Goal: Transaction & Acquisition: Purchase product/service

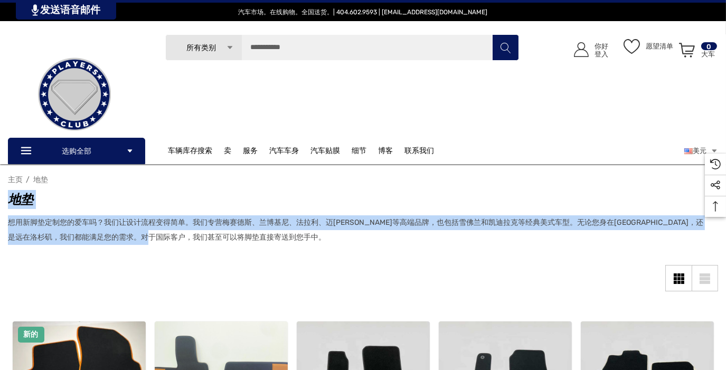
drag, startPoint x: 230, startPoint y: 238, endPoint x: 8, endPoint y: 212, distance: 223.2
click at [338, 239] on p "想用新脚垫定制您的爱车吗？我们让设计流程变得简单。我们专营梅赛德斯、兰博基尼、法拉利、迈[PERSON_NAME]等高端品牌，也包括雪佛兰和凯迪拉克等经典美式…" at bounding box center [357, 230] width 699 height 30
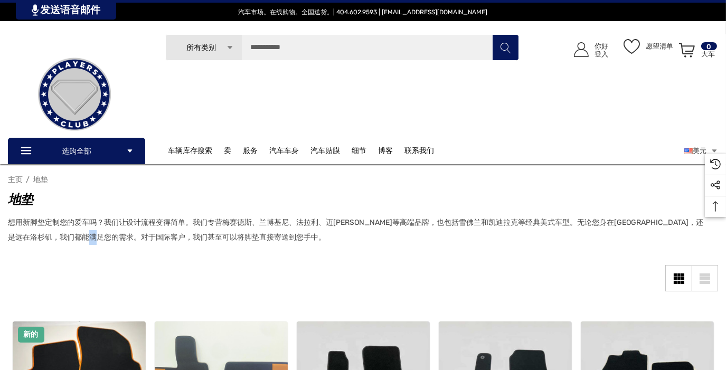
drag, startPoint x: 183, startPoint y: 230, endPoint x: 181, endPoint y: 239, distance: 9.2
click at [181, 239] on p "想用新脚垫定制您的爱车吗？我们让设计流程变得简单。我们专营梅赛德斯、兰博基尼、法拉利、迈[PERSON_NAME]等高端品牌，也包括雪佛兰和凯迪拉克等经典美式…" at bounding box center [357, 230] width 699 height 30
click at [238, 236] on p "想用新脚垫定制您的爱车吗？我们让设计流程变得简单。我们专营梅赛德斯、兰博基尼、法拉利、迈[PERSON_NAME]等高端品牌，也包括雪佛兰和凯迪拉克等经典美式…" at bounding box center [357, 230] width 699 height 30
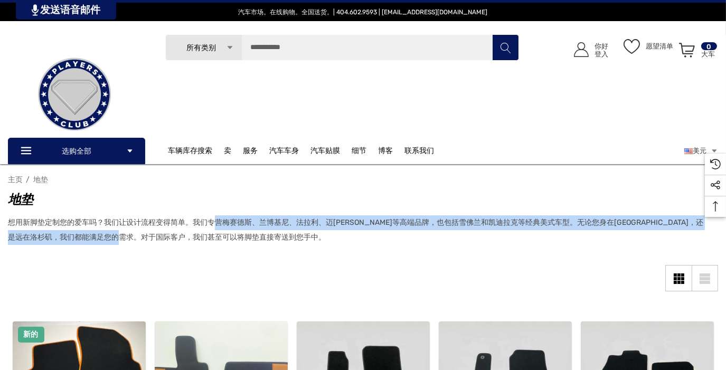
drag, startPoint x: 210, startPoint y: 228, endPoint x: 214, endPoint y: 235, distance: 8.7
click at [210, 239] on font "想用新脚垫定制您的爱车吗？我们让设计流程变得简单。我们专营梅赛德斯、兰博基尼、法拉利、迈[PERSON_NAME]等高端品牌，也包括雪佛兰和凯迪拉克等经典美式…" at bounding box center [355, 230] width 695 height 24
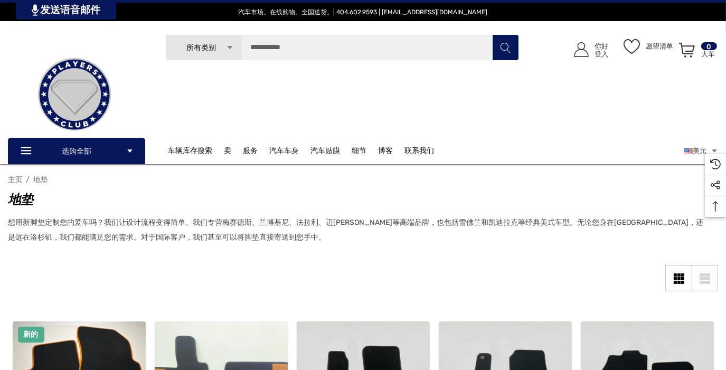
click at [215, 235] on font "想用新脚垫定制您的爱车吗？我们让设计流程变得简单。我们专营梅赛德斯、兰博基尼、法拉利、迈[PERSON_NAME]等高端品牌，也包括雪佛兰和凯迪拉克等经典美式…" at bounding box center [355, 230] width 695 height 24
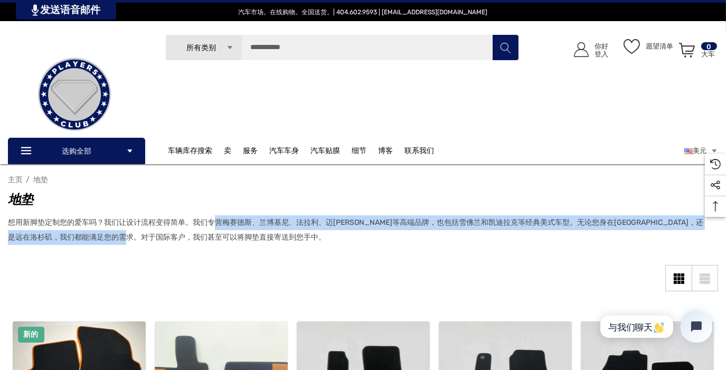
drag, startPoint x: 215, startPoint y: 226, endPoint x: 217, endPoint y: 233, distance: 7.7
click at [217, 234] on font "想用新脚垫定制您的爱车吗？我们让设计流程变得简单。我们专营梅赛德斯、兰博基尼、法拉利、迈[PERSON_NAME]等高端品牌，也包括雪佛兰和凯迪拉克等经典美式…" at bounding box center [355, 230] width 695 height 24
click at [222, 230] on p "想用新脚垫定制您的爱车吗？我们让设计流程变得简单。我们专营梅赛德斯、兰博基尼、法拉利、迈[PERSON_NAME]等高端品牌，也包括雪佛兰和凯迪拉克等经典美式…" at bounding box center [357, 230] width 699 height 30
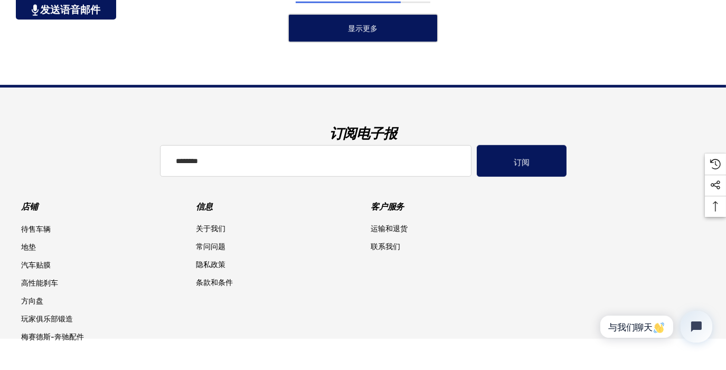
scroll to position [1122, 0]
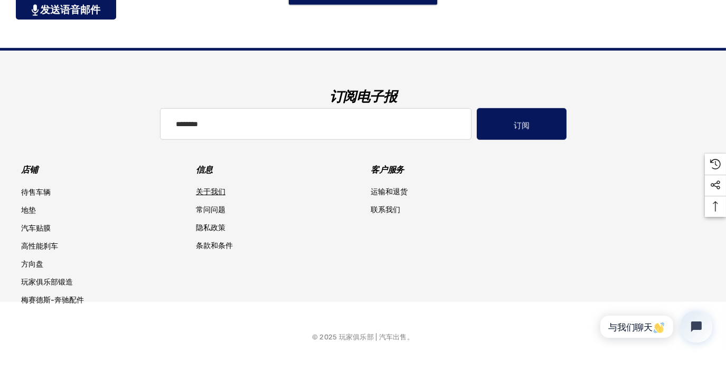
click at [214, 193] on font "关于我们" at bounding box center [211, 191] width 30 height 9
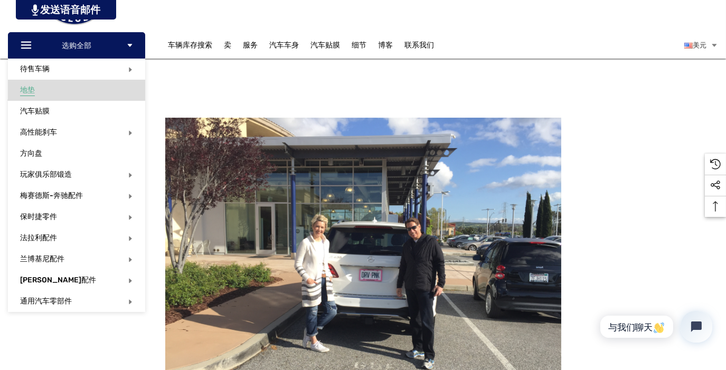
click at [83, 89] on link "地垫" at bounding box center [82, 90] width 125 height 21
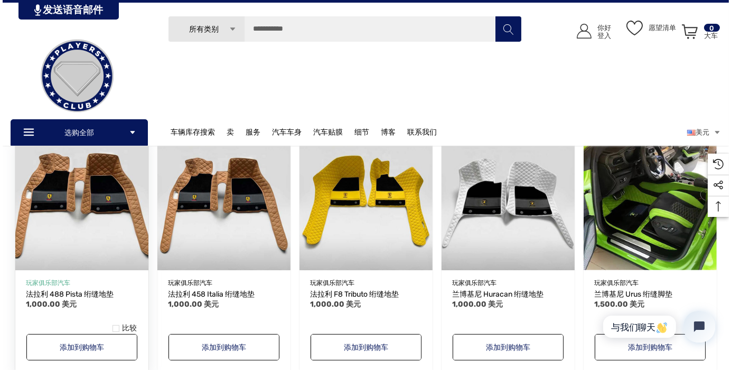
scroll to position [700, 0]
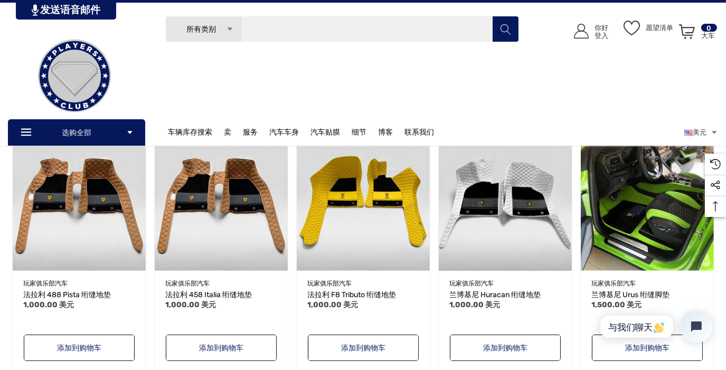
click at [297, 33] on input "搜索" at bounding box center [342, 29] width 354 height 26
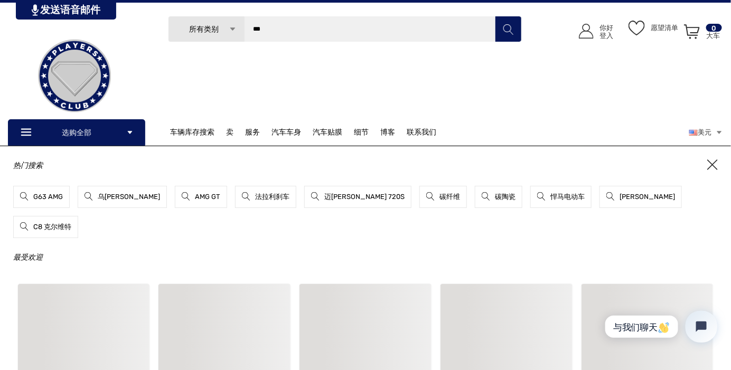
type input "***"
click at [495, 16] on button "搜索" at bounding box center [508, 29] width 26 height 26
